Goal: Task Accomplishment & Management: Use online tool/utility

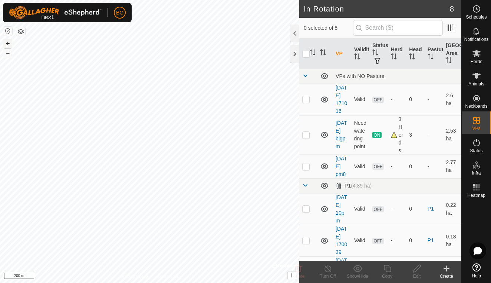
click at [9, 47] on button "+" at bounding box center [7, 43] width 9 height 9
click at [445, 268] on icon at bounding box center [446, 268] width 5 height 0
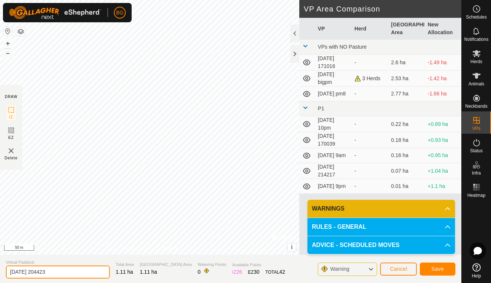
click at [67, 273] on input "[DATE] 204423" at bounding box center [58, 271] width 104 height 13
type input "[DATE] 8pm"
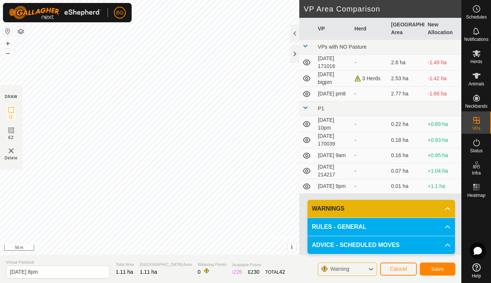
click at [432, 270] on span "Save" at bounding box center [438, 269] width 13 height 6
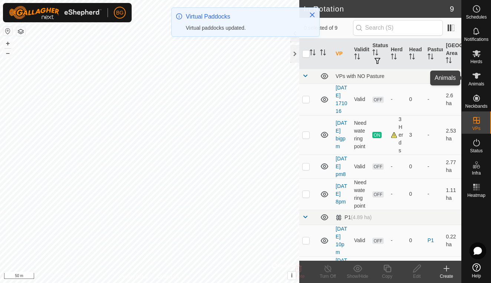
click at [483, 81] on es-animals-svg-icon at bounding box center [476, 76] width 13 height 12
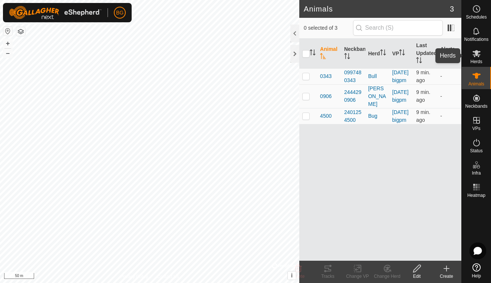
click at [479, 60] on span "Herds" at bounding box center [476, 61] width 12 height 4
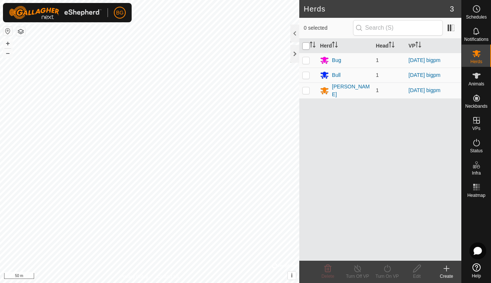
click at [306, 45] on input "checkbox" at bounding box center [305, 45] width 7 height 7
checkbox input "true"
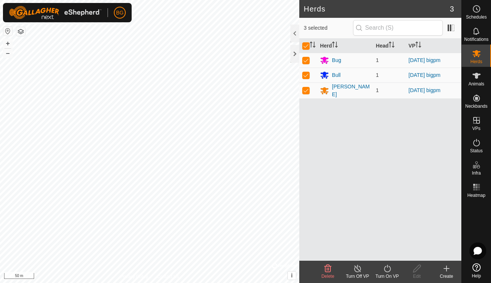
click at [387, 268] on icon at bounding box center [387, 268] width 9 height 9
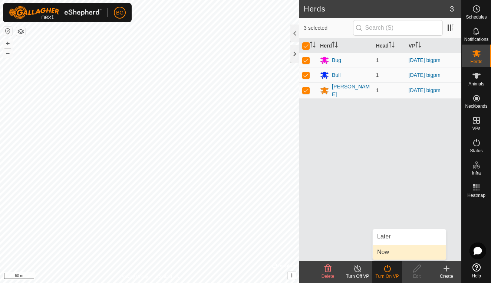
click at [390, 250] on link "Now" at bounding box center [409, 252] width 73 height 15
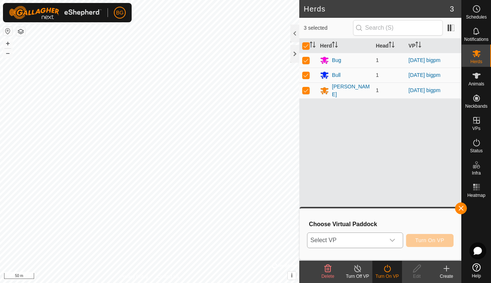
click at [391, 244] on div "dropdown trigger" at bounding box center [392, 240] width 15 height 15
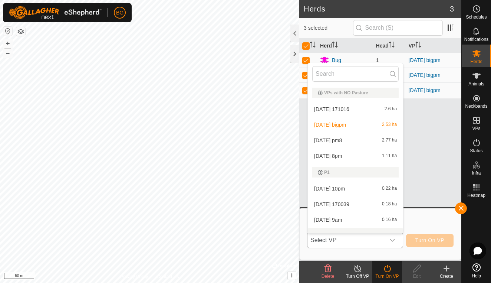
scroll to position [10, 0]
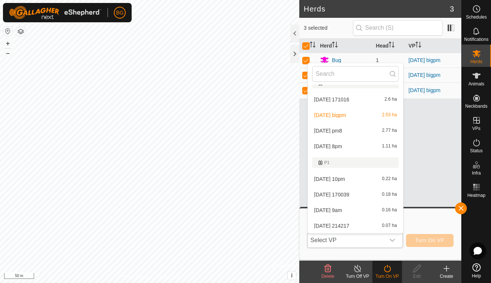
click at [355, 145] on li "[DATE] 8pm 1.11 ha" at bounding box center [355, 146] width 95 height 15
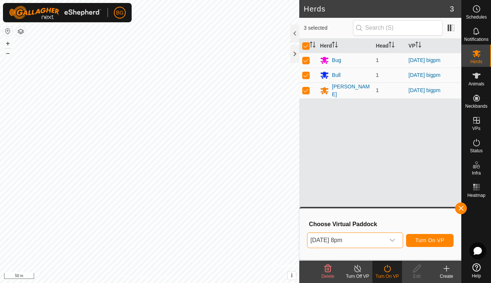
click at [425, 240] on span "Turn On VP" at bounding box center [430, 240] width 29 height 6
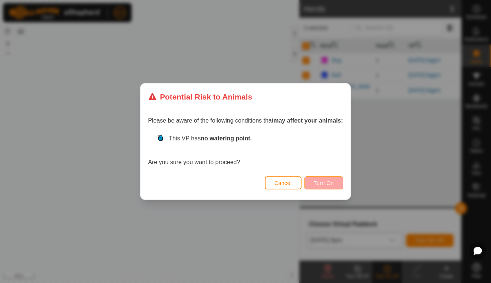
click at [328, 182] on span "Turn On" at bounding box center [324, 183] width 20 height 6
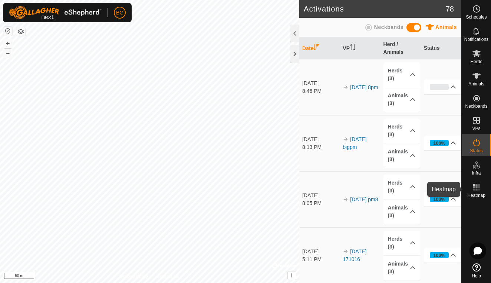
click at [478, 191] on icon at bounding box center [476, 187] width 9 height 9
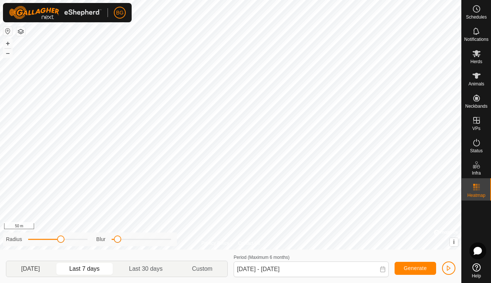
click at [46, 269] on p-togglebutton "[DATE]" at bounding box center [30, 269] width 49 height 16
click at [92, 266] on p-togglebutton "Last 7 days" at bounding box center [85, 269] width 60 height 16
type input "[DATE] - [DATE]"
click at [482, 79] on es-animals-svg-icon at bounding box center [476, 76] width 13 height 12
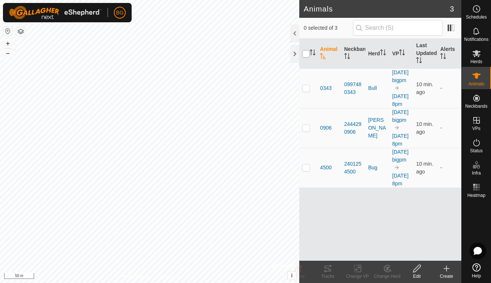
click at [309, 55] on input "checkbox" at bounding box center [305, 53] width 7 height 7
checkbox input "true"
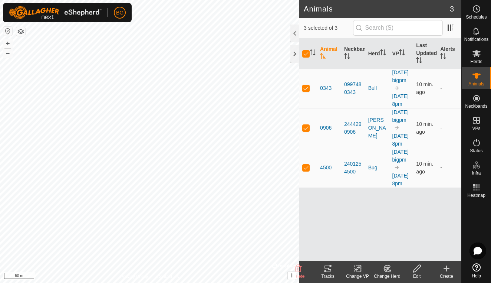
click at [334, 270] on tracks-svg-icon at bounding box center [328, 268] width 30 height 9
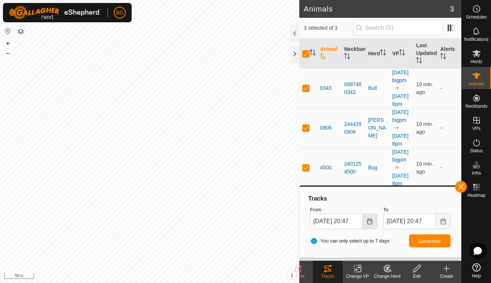
click at [368, 220] on icon "Choose Date" at bounding box center [369, 221] width 5 height 6
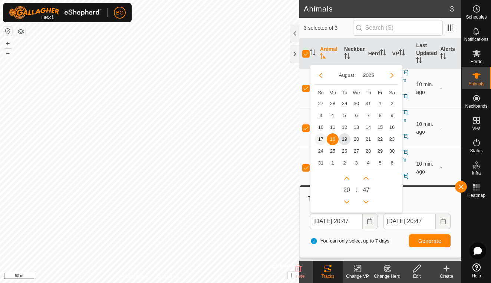
click at [321, 135] on span "17" at bounding box center [321, 139] width 12 height 12
type input "[DATE] 20:47"
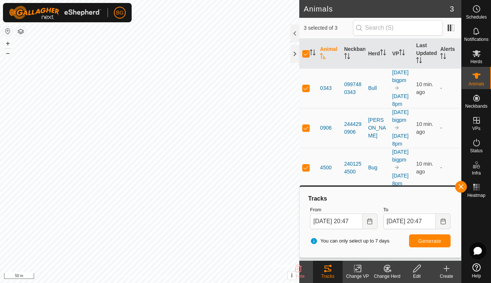
click at [431, 242] on span "Generate" at bounding box center [430, 241] width 23 height 6
